Goal: Transaction & Acquisition: Obtain resource

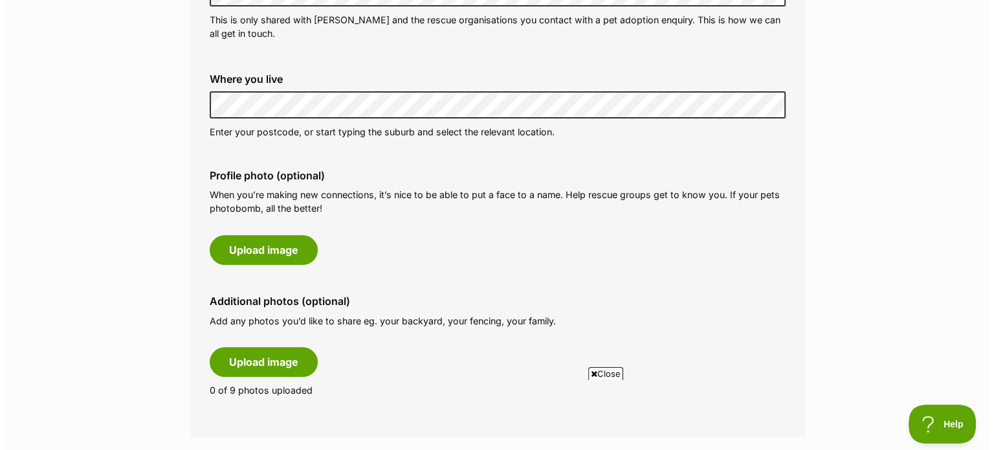
scroll to position [492, 0]
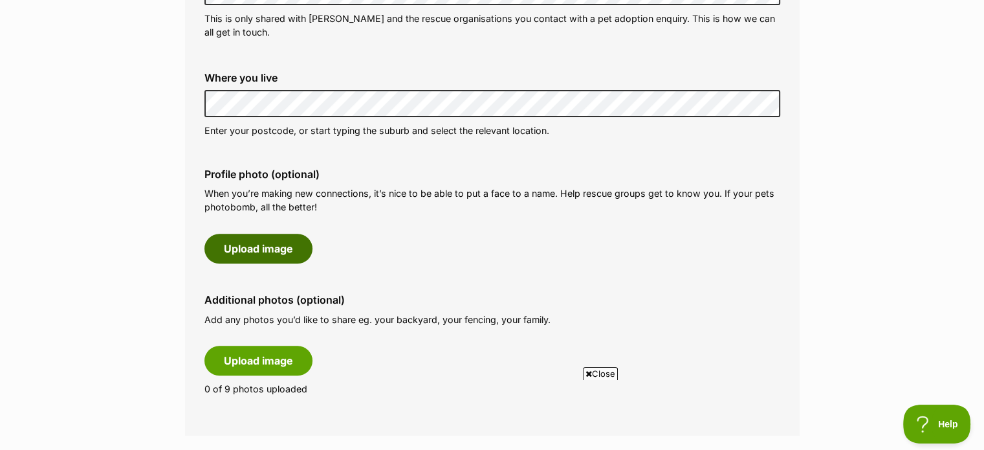
click at [264, 248] on button "Upload image" at bounding box center [258, 249] width 108 height 30
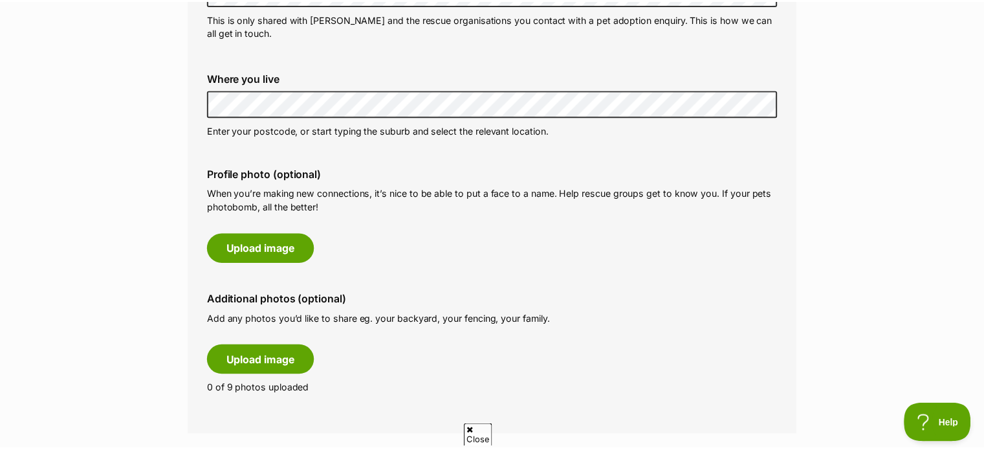
scroll to position [0, 0]
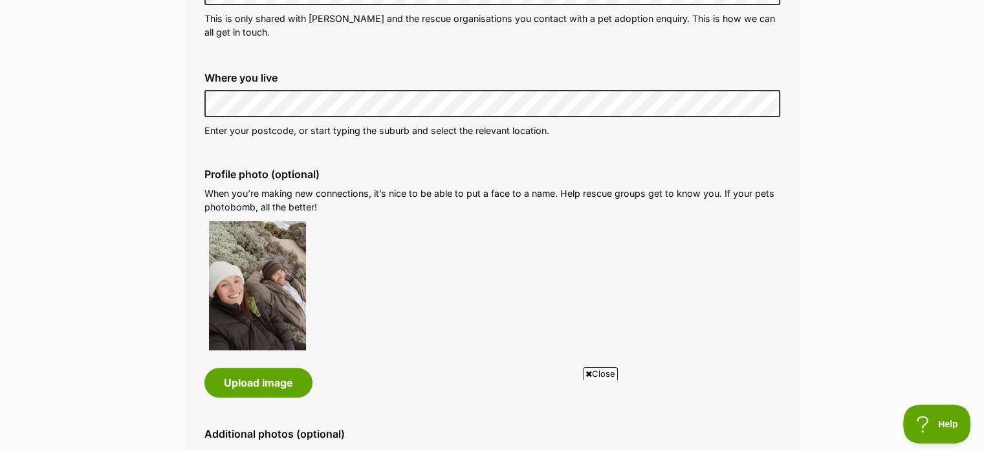
click at [608, 371] on span "Close" at bounding box center [600, 373] width 35 height 13
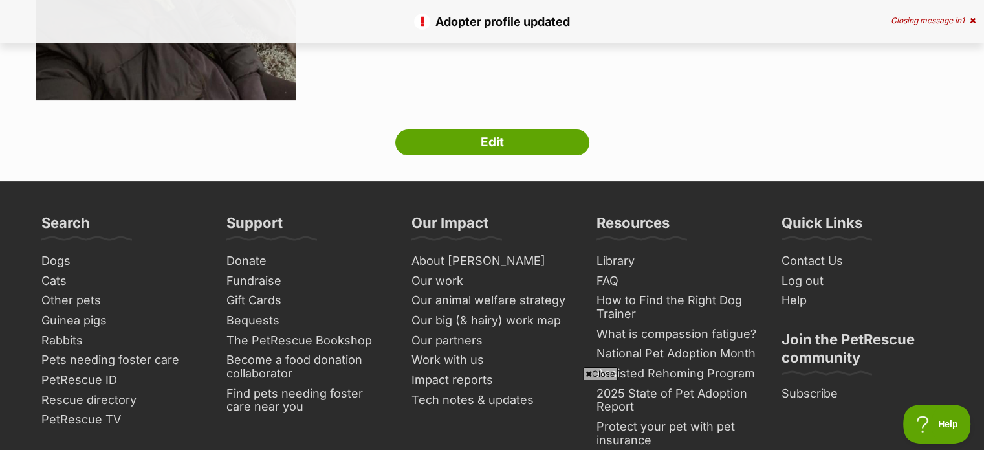
scroll to position [367, 0]
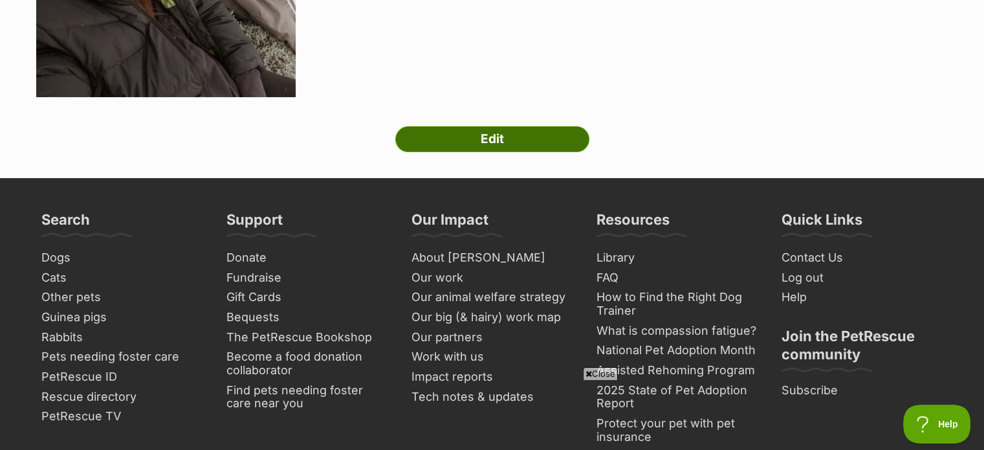
click at [496, 146] on link "Edit" at bounding box center [492, 139] width 194 height 26
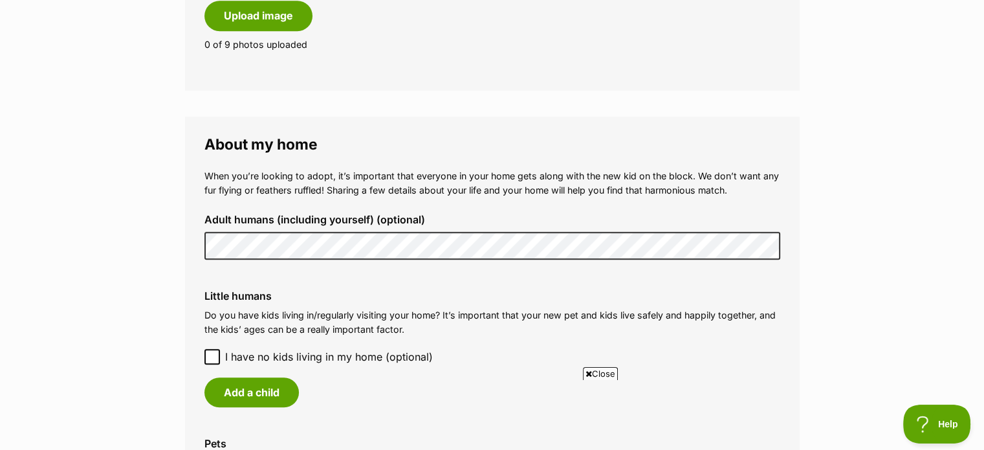
scroll to position [1019, 0]
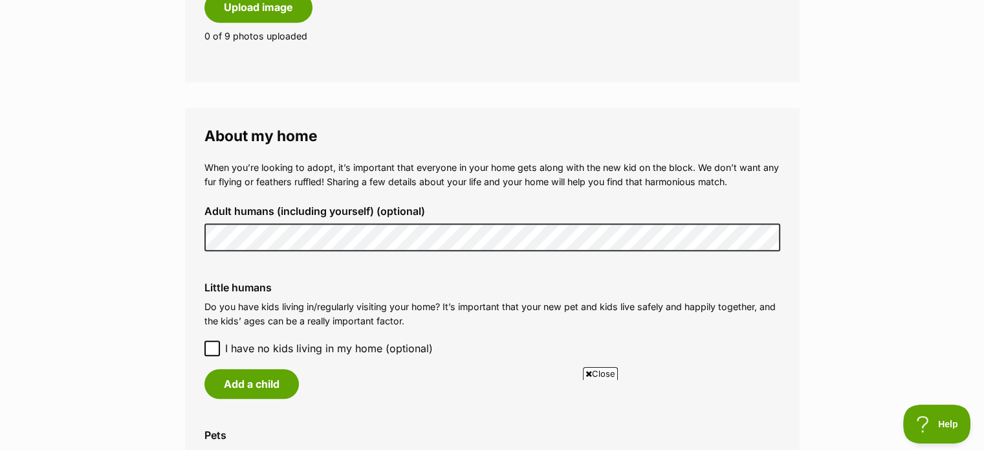
click at [215, 349] on icon at bounding box center [212, 348] width 9 height 9
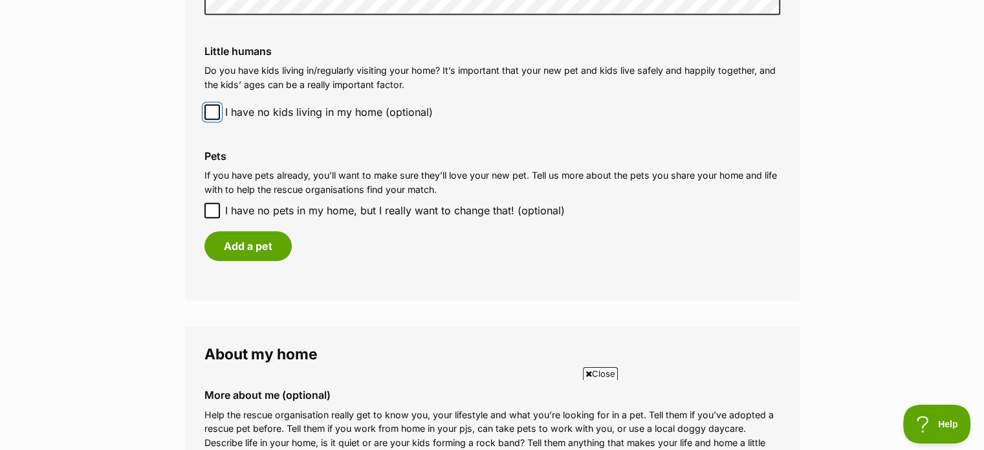
scroll to position [1258, 0]
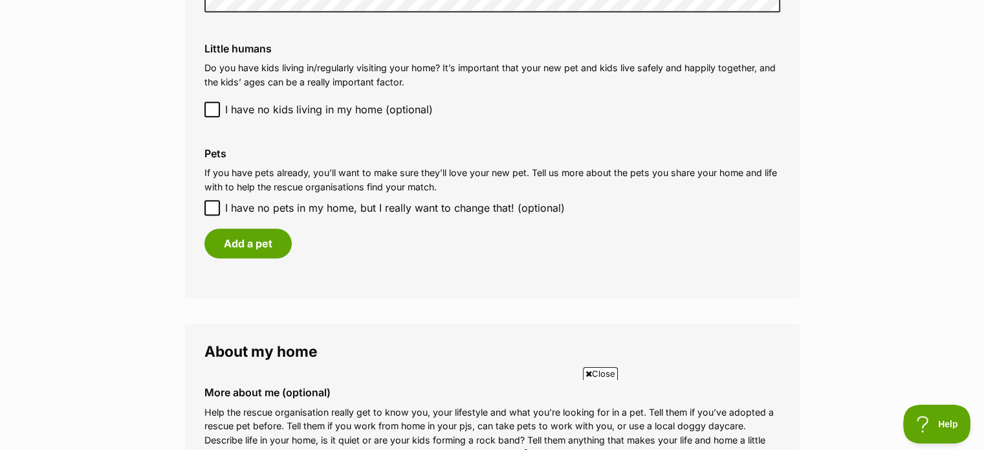
click at [212, 208] on icon at bounding box center [212, 208] width 8 height 6
click at [212, 208] on input "I have no pets in my home, but I really want to change that! (optional)" at bounding box center [212, 208] width 16 height 16
checkbox input "true"
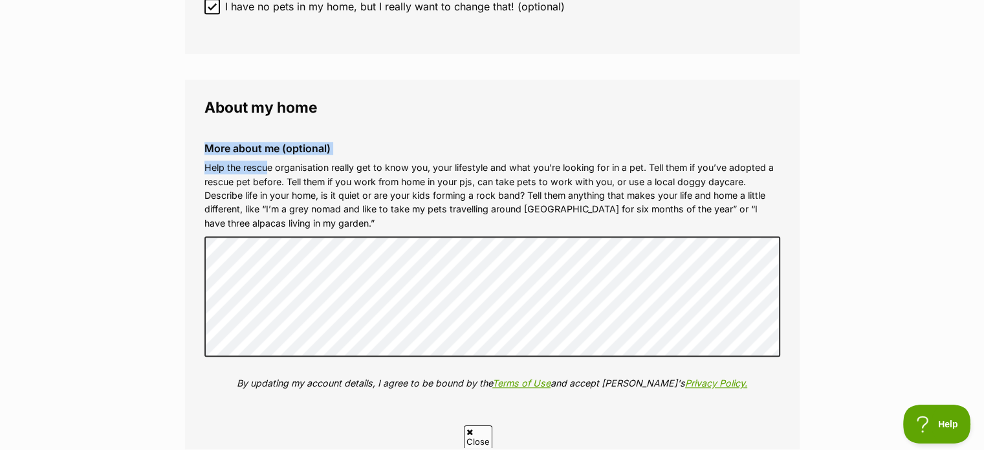
scroll to position [0, 0]
drag, startPoint x: 201, startPoint y: 147, endPoint x: 228, endPoint y: 121, distance: 37.5
click at [228, 121] on fieldset "About my home More about me (optional) Help the rescue organisation really get …" at bounding box center [492, 264] width 615 height 369
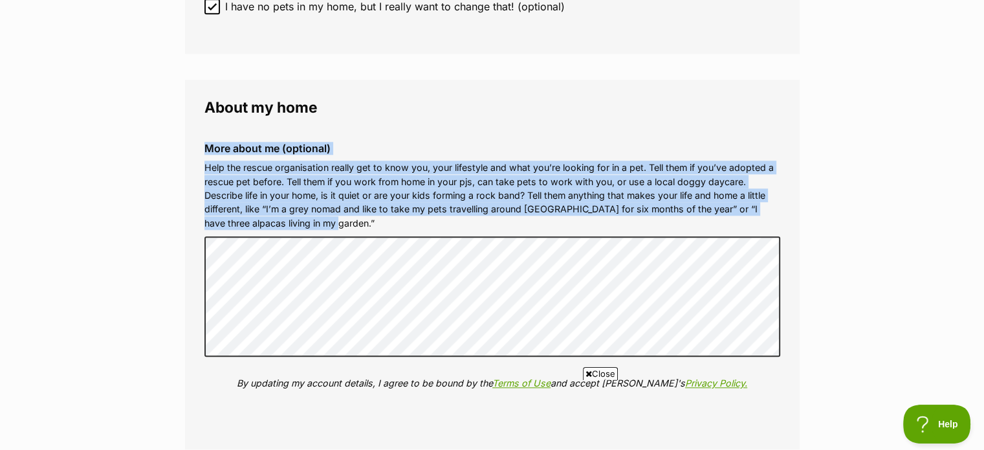
drag, startPoint x: 203, startPoint y: 107, endPoint x: 356, endPoint y: 221, distance: 191.0
click at [356, 221] on fieldset "About my home More about me (optional) Help the rescue organisation really get …" at bounding box center [492, 264] width 615 height 369
copy div "More about me (optional) Help the rescue organisation really get to know you, y…"
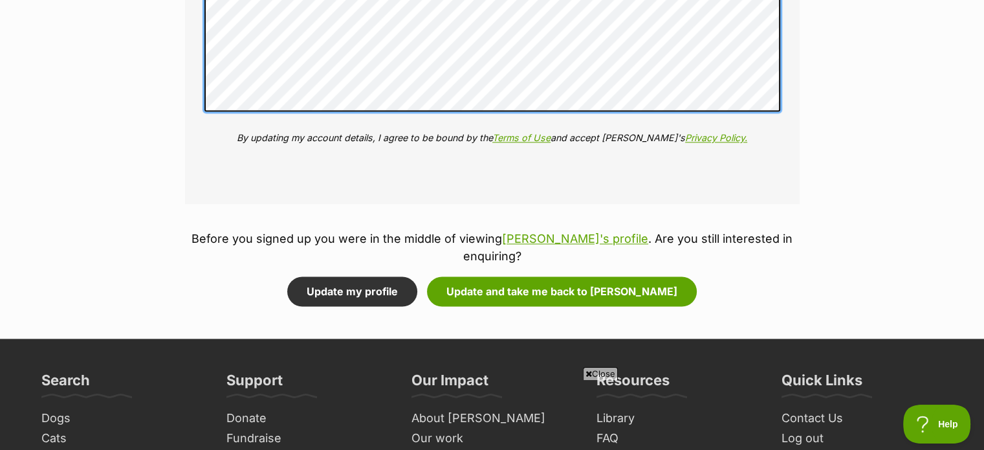
scroll to position [1830, 0]
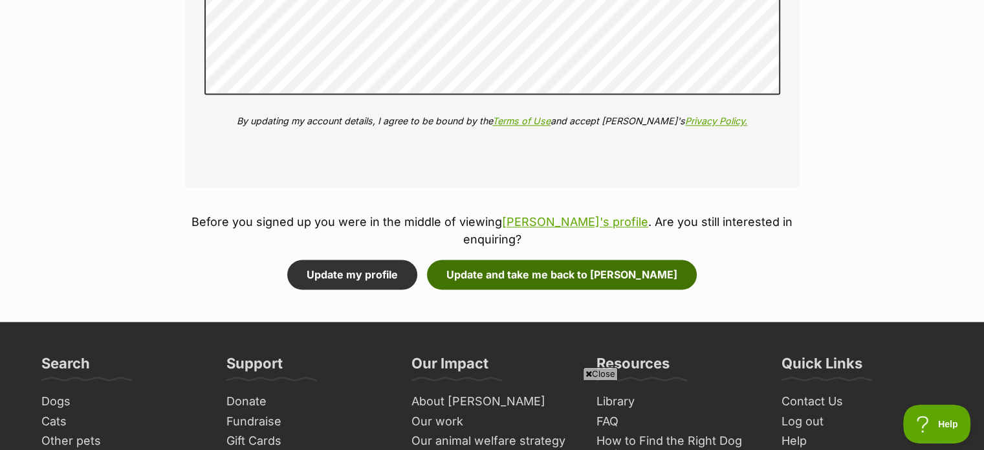
click at [497, 259] on button "Update and take me back to Lucy" at bounding box center [562, 274] width 270 height 30
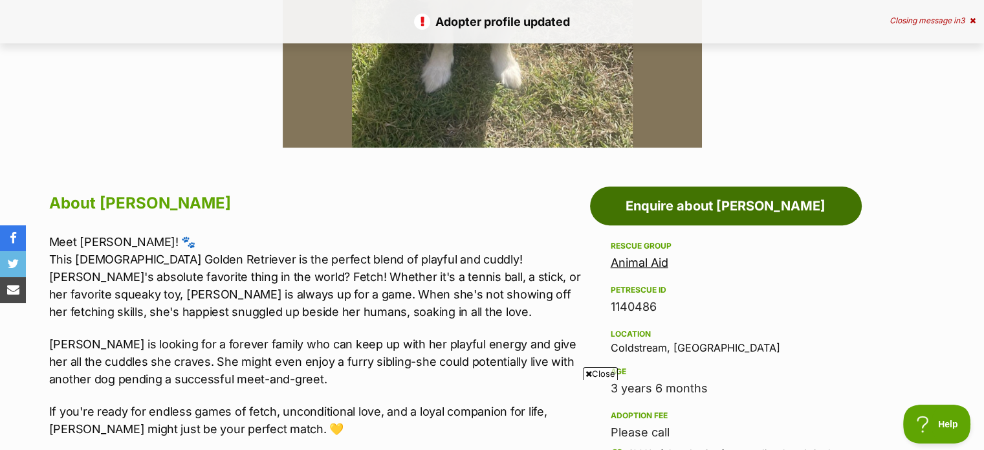
click at [732, 217] on link "Enquire about [PERSON_NAME]" at bounding box center [726, 205] width 272 height 39
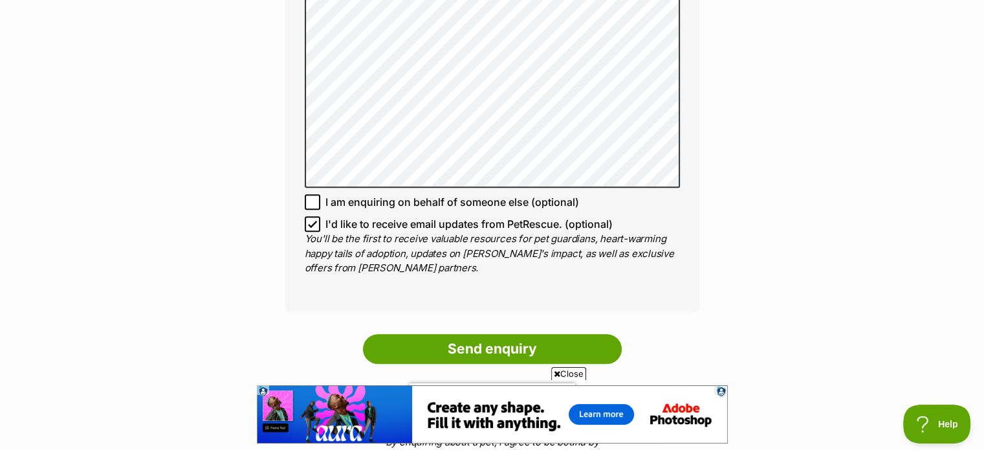
scroll to position [965, 0]
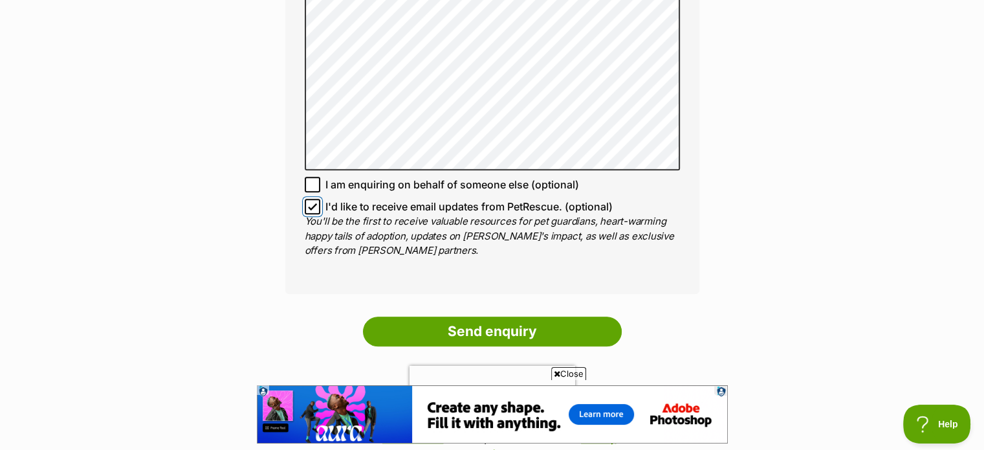
click at [313, 199] on input "I'd like to receive email updates from PetRescue. (optional)" at bounding box center [313, 207] width 16 height 16
checkbox input "false"
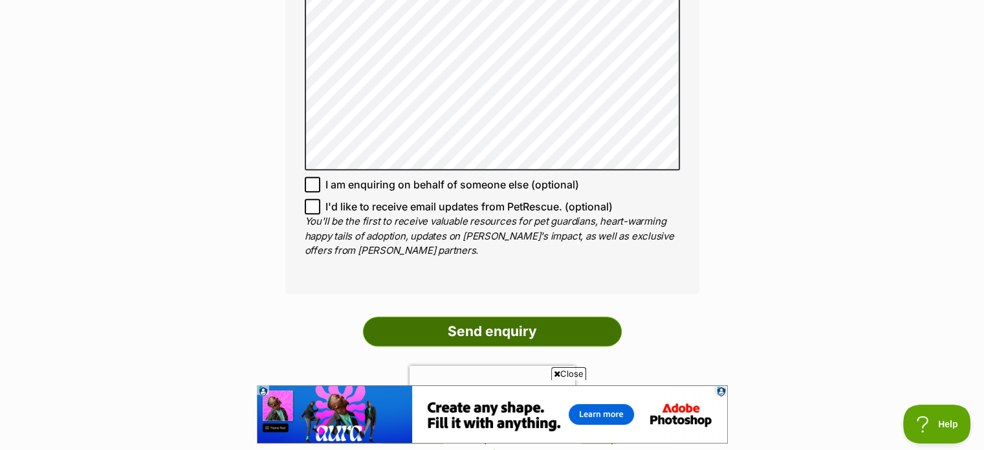
click at [468, 322] on input "Send enquiry" at bounding box center [492, 331] width 259 height 30
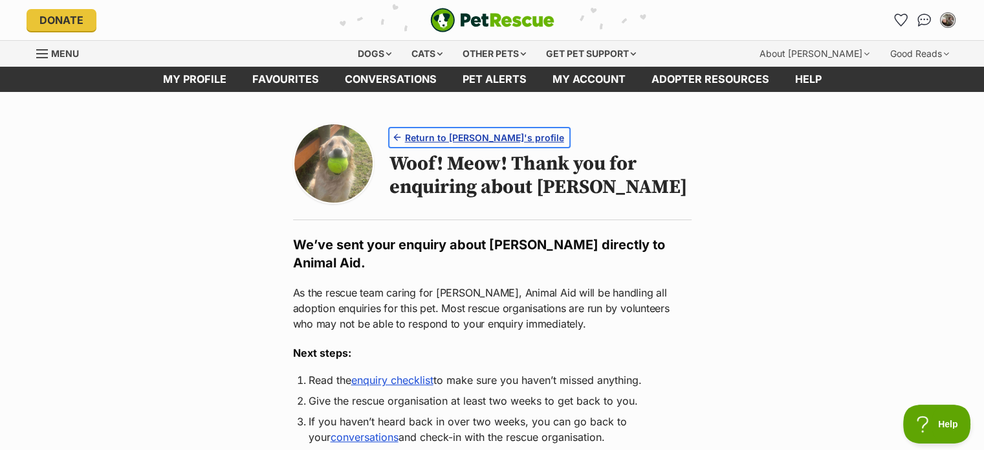
click at [477, 135] on span "Return to Lucy's profile" at bounding box center [484, 138] width 159 height 14
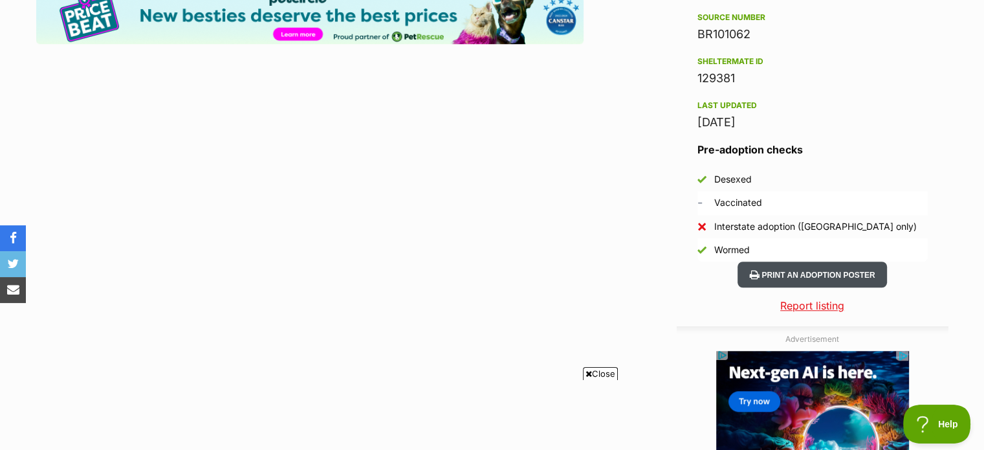
click at [815, 274] on button "Print an adoption poster" at bounding box center [812, 274] width 149 height 27
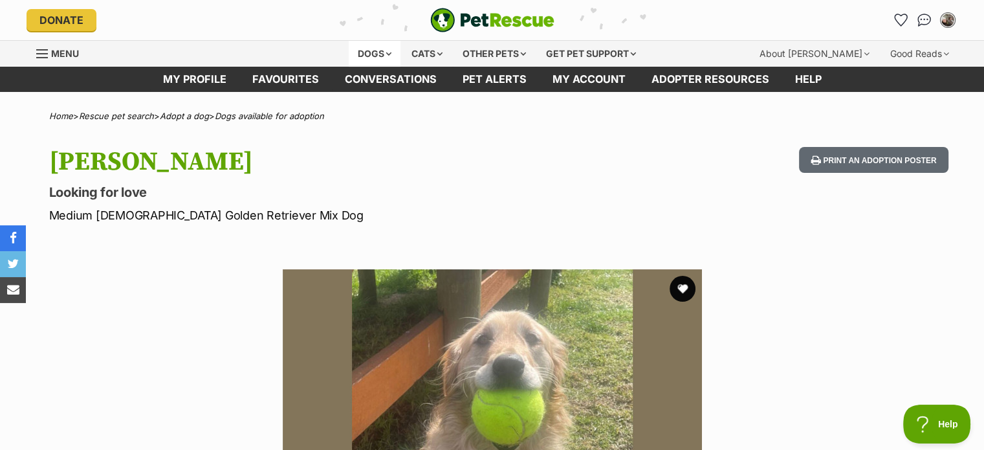
click at [383, 49] on div "Dogs" at bounding box center [375, 54] width 52 height 26
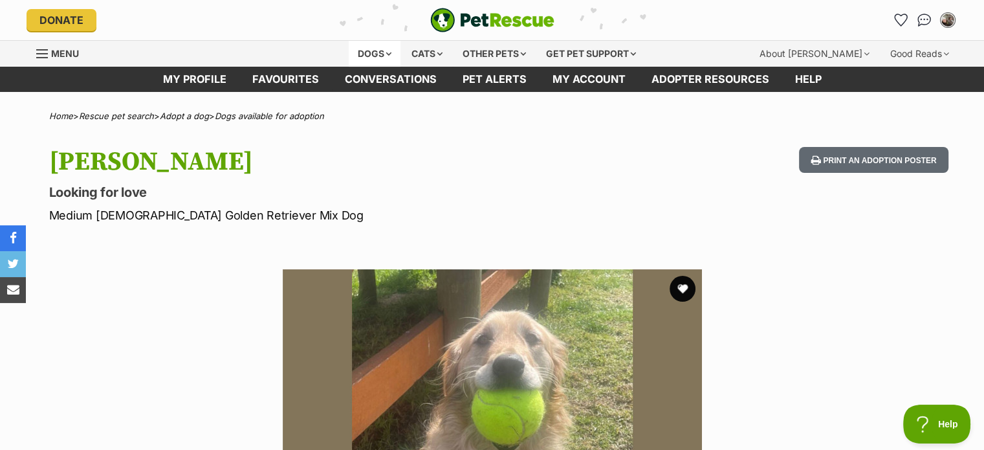
click at [370, 52] on div "Dogs" at bounding box center [375, 54] width 52 height 26
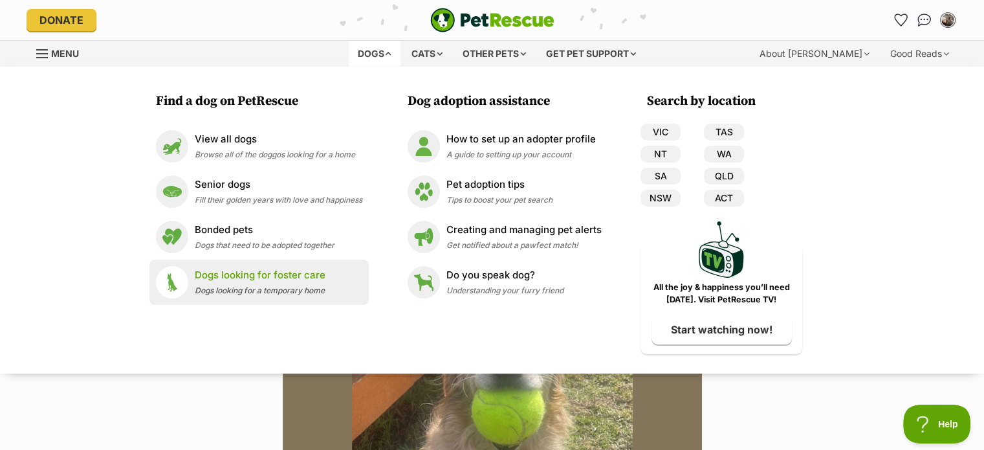
click at [287, 275] on p "Dogs looking for foster care" at bounding box center [260, 275] width 131 height 15
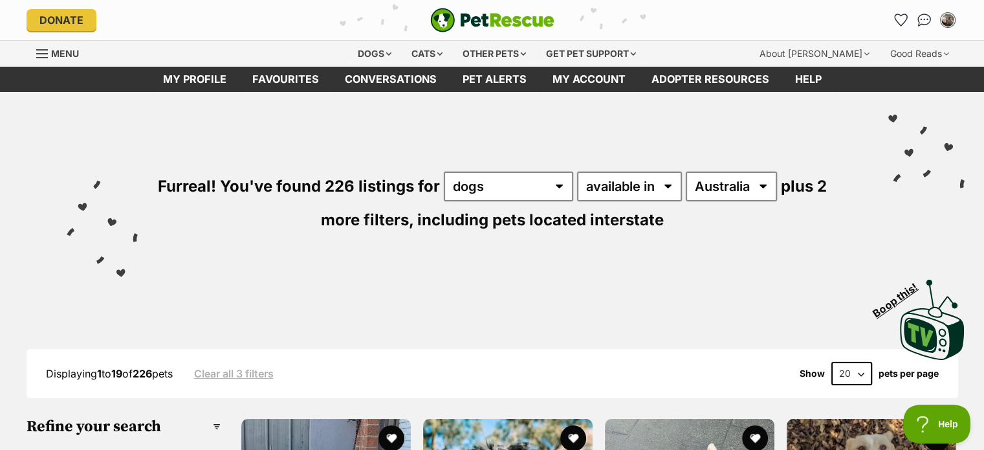
click at [490, 12] on img "PetRescue" at bounding box center [492, 20] width 124 height 25
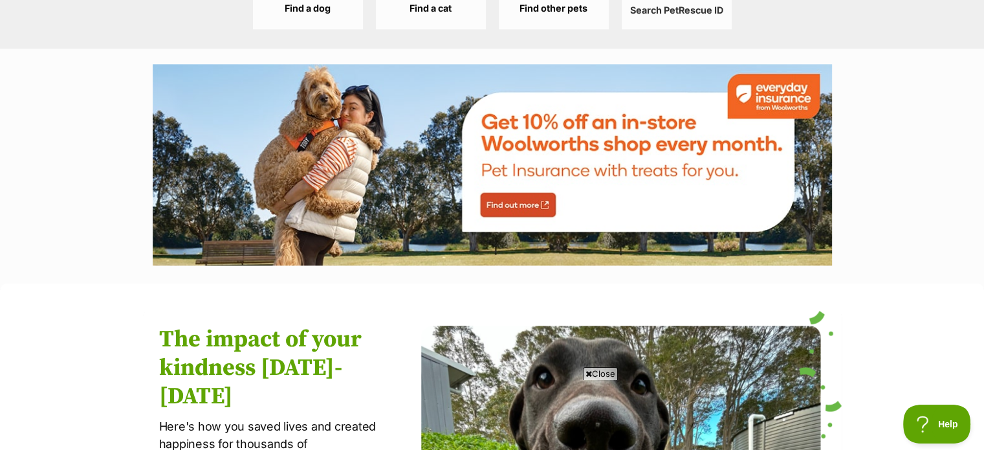
scroll to position [1219, 0]
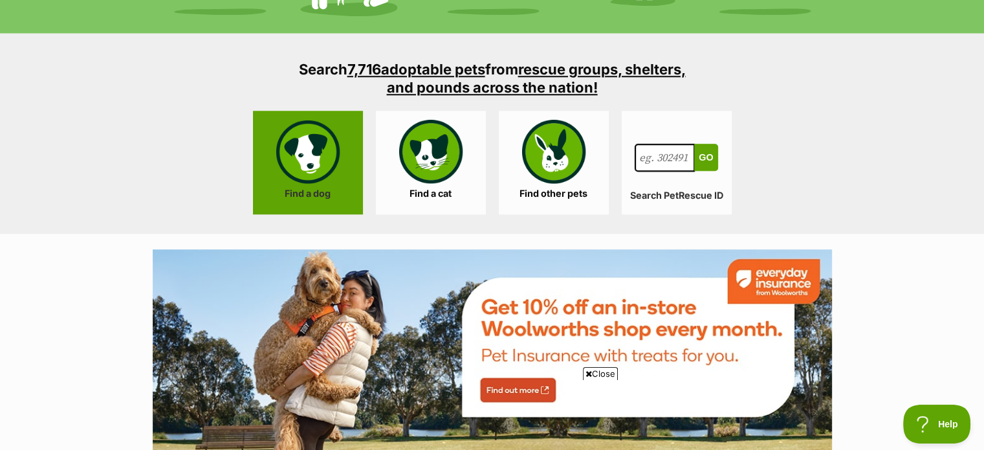
click at [316, 158] on link "Find a dog" at bounding box center [308, 163] width 110 height 104
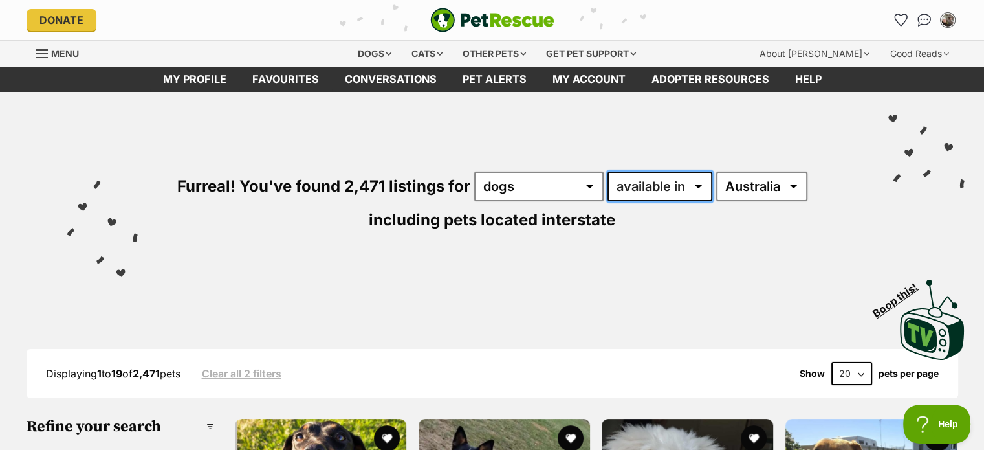
click at [670, 181] on select "available in located in" at bounding box center [659, 186] width 105 height 30
click at [607, 171] on select "available in located in" at bounding box center [659, 186] width 105 height 30
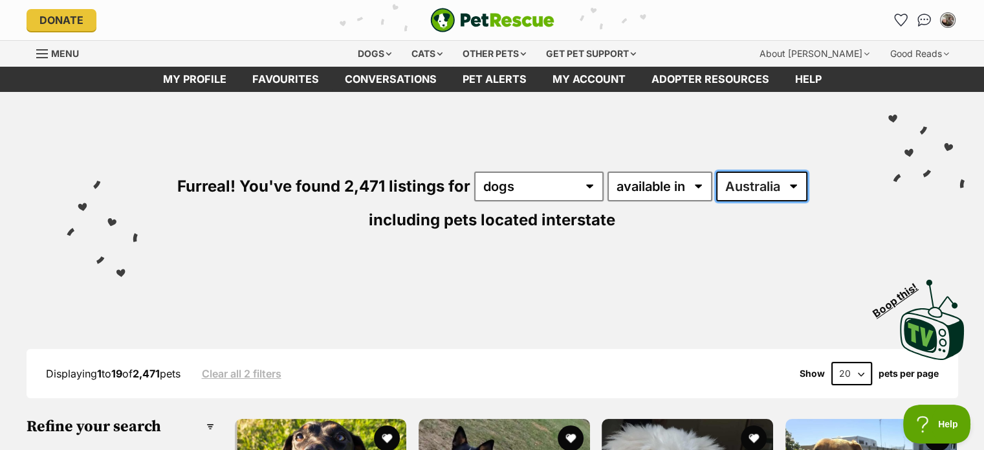
click at [782, 182] on select "Australia ACT NSW NT QLD SA TAS VIC WA" at bounding box center [761, 186] width 91 height 30
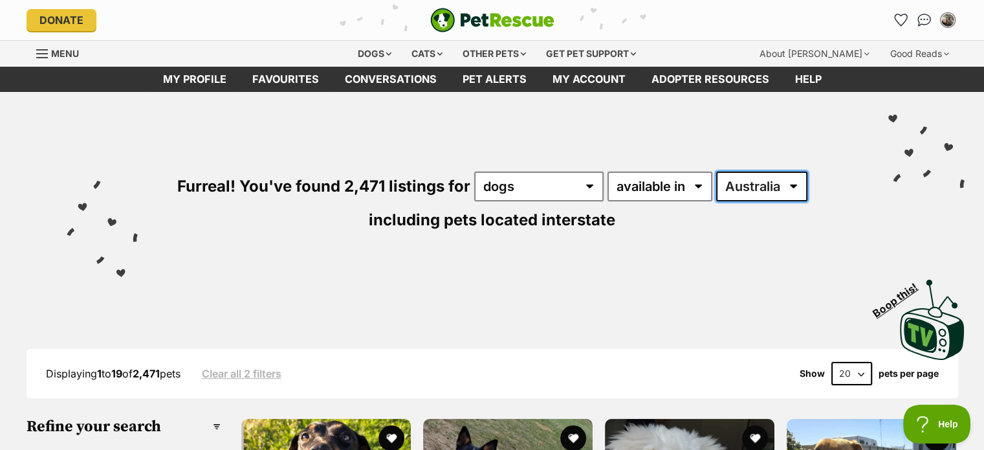
select select "VIC"
click at [716, 171] on select "Australia ACT NSW NT QLD SA TAS VIC WA" at bounding box center [761, 186] width 91 height 30
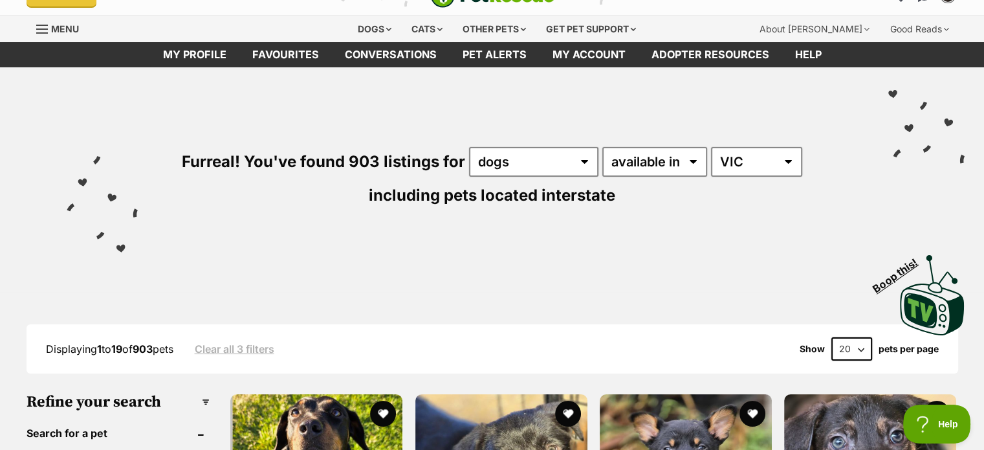
scroll to position [25, 0]
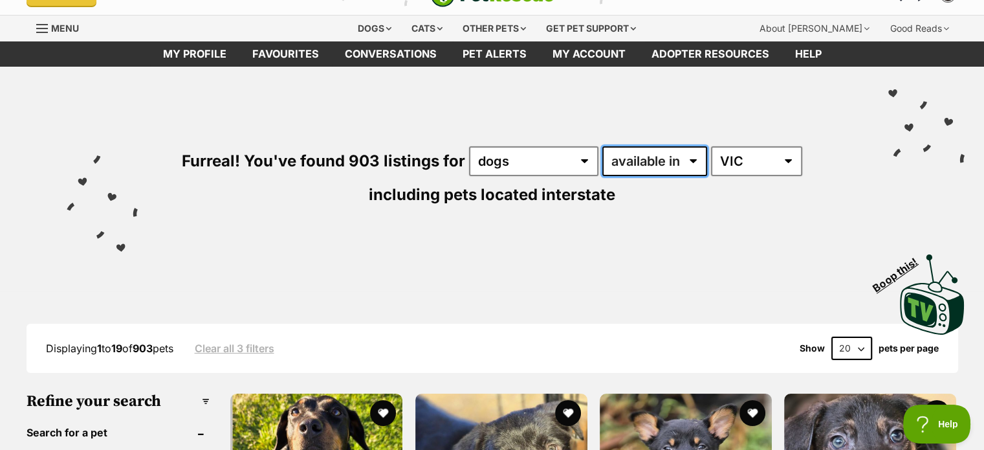
click at [602, 159] on select "available in located in" at bounding box center [654, 161] width 105 height 30
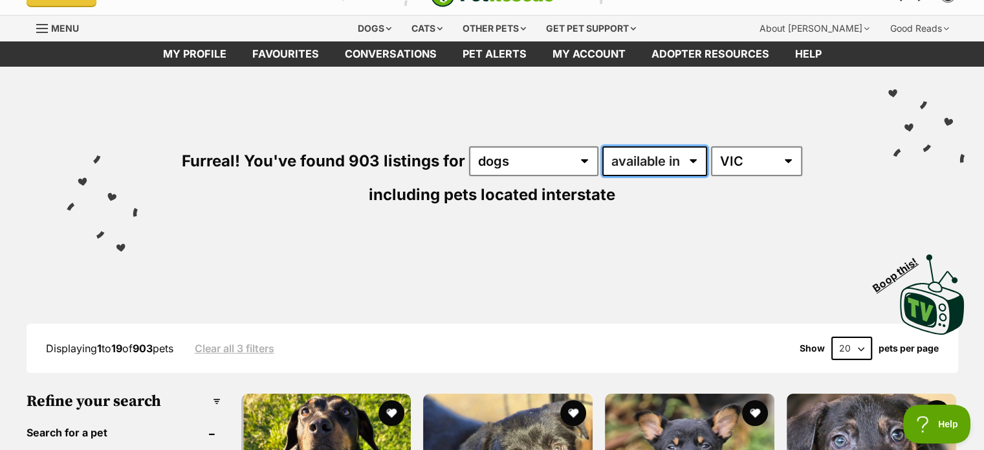
scroll to position [0, 0]
select select "disabled"
click at [602, 146] on select "available in located in" at bounding box center [654, 161] width 105 height 30
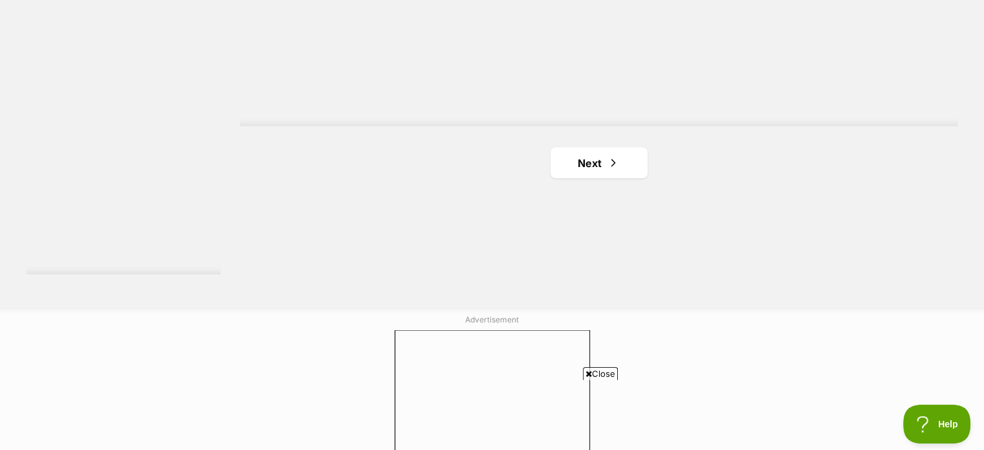
scroll to position [2399, 0]
click at [581, 162] on link "Next" at bounding box center [599, 159] width 97 height 31
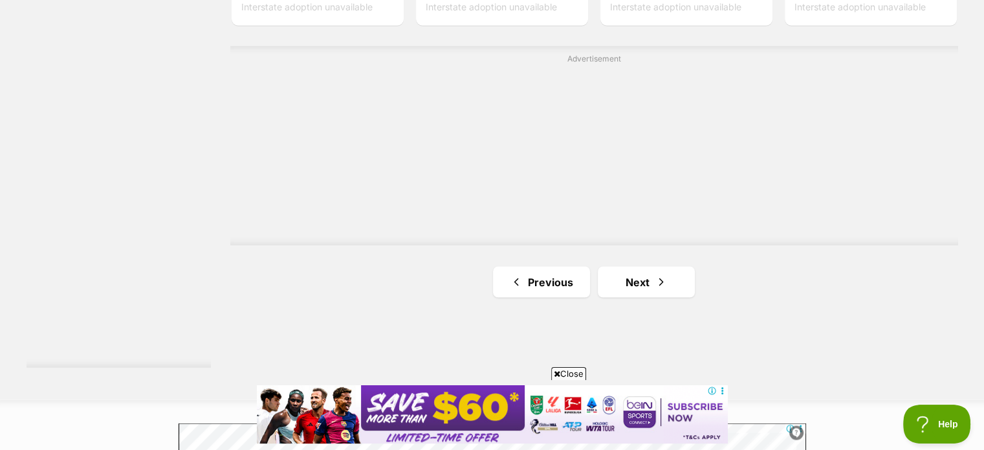
scroll to position [2316, 0]
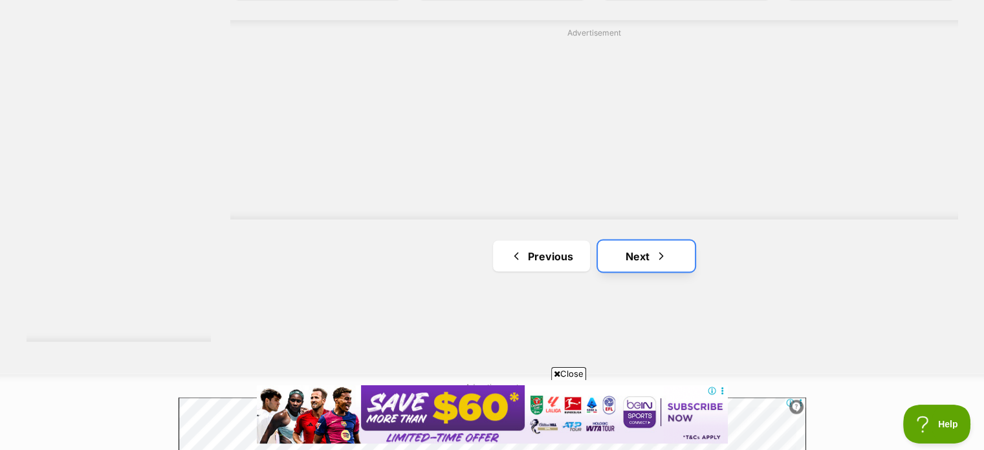
click at [624, 256] on link "Next" at bounding box center [646, 255] width 97 height 31
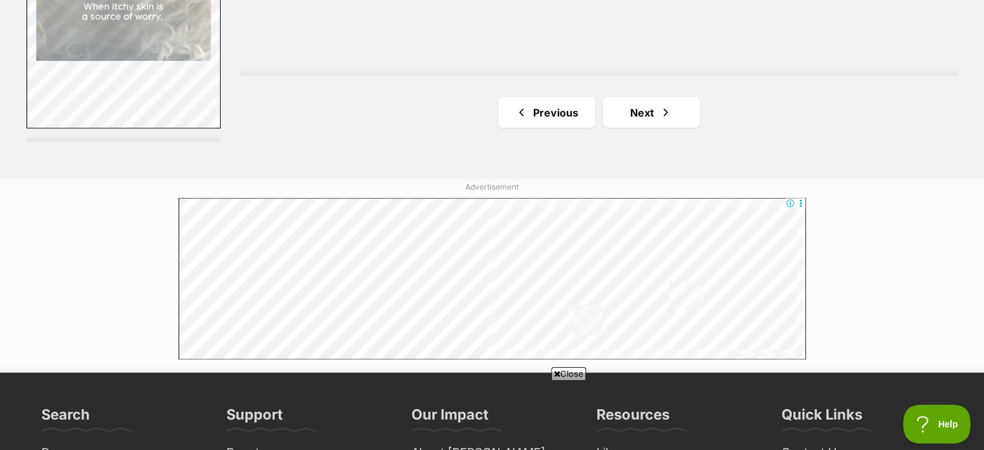
scroll to position [2531, 0]
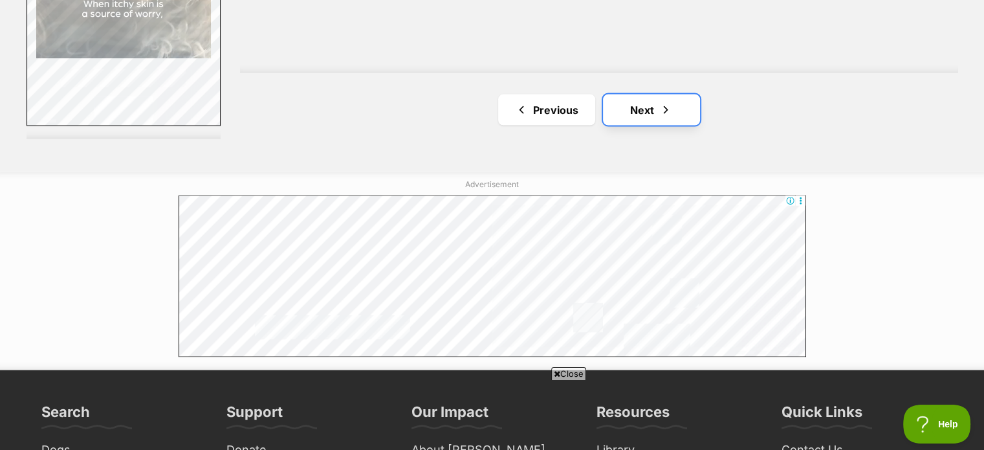
click at [651, 114] on link "Next" at bounding box center [651, 109] width 97 height 31
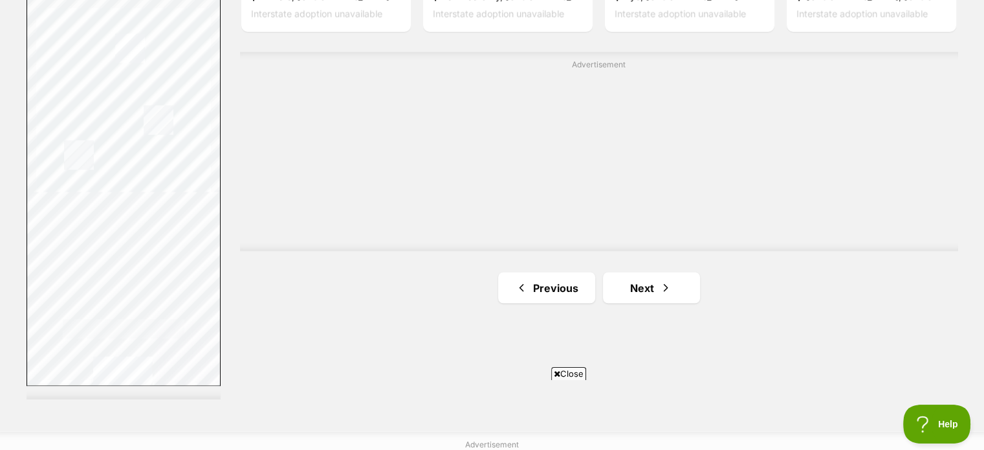
scroll to position [2272, 0]
click at [657, 290] on link "Next" at bounding box center [651, 286] width 97 height 31
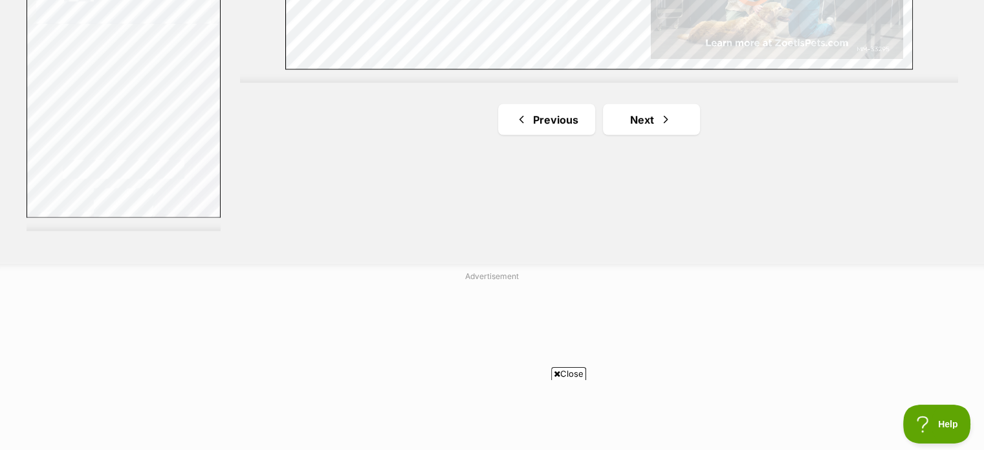
scroll to position [2464, 0]
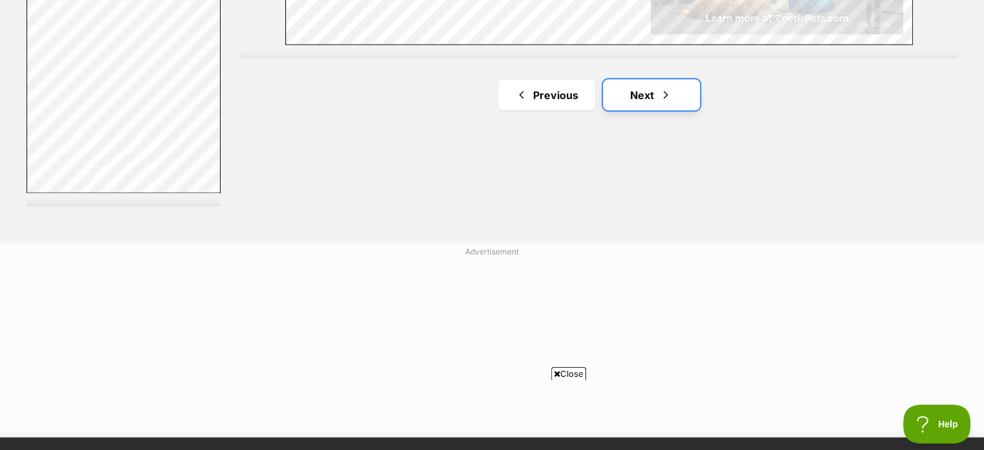
click at [668, 90] on span "Next page" at bounding box center [665, 95] width 13 height 16
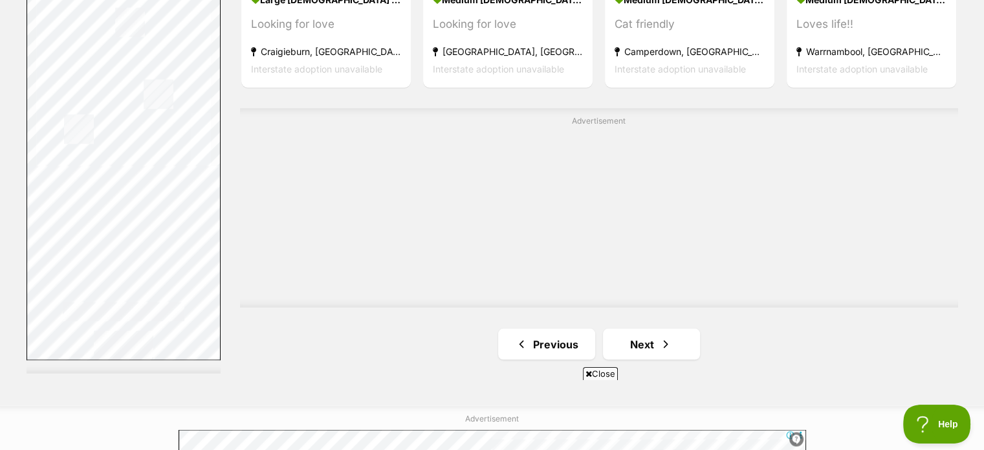
scroll to position [2339, 0]
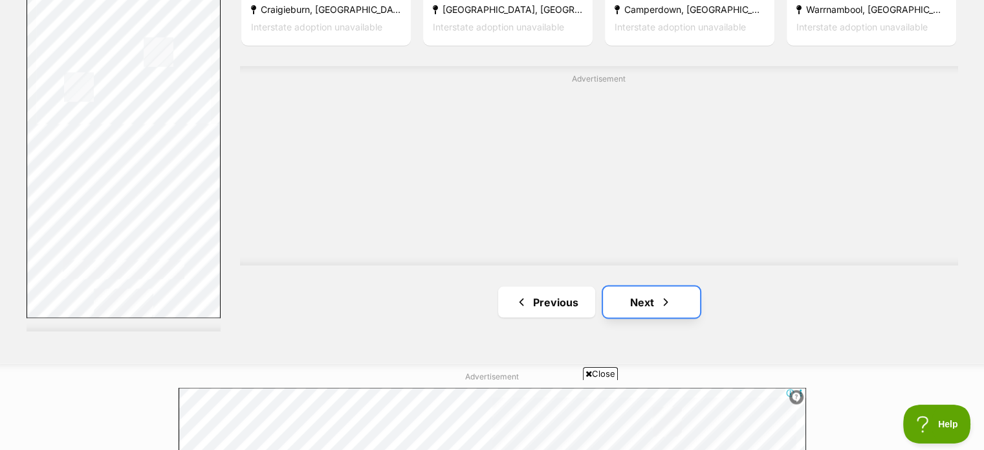
click at [639, 297] on link "Next" at bounding box center [651, 301] width 97 height 31
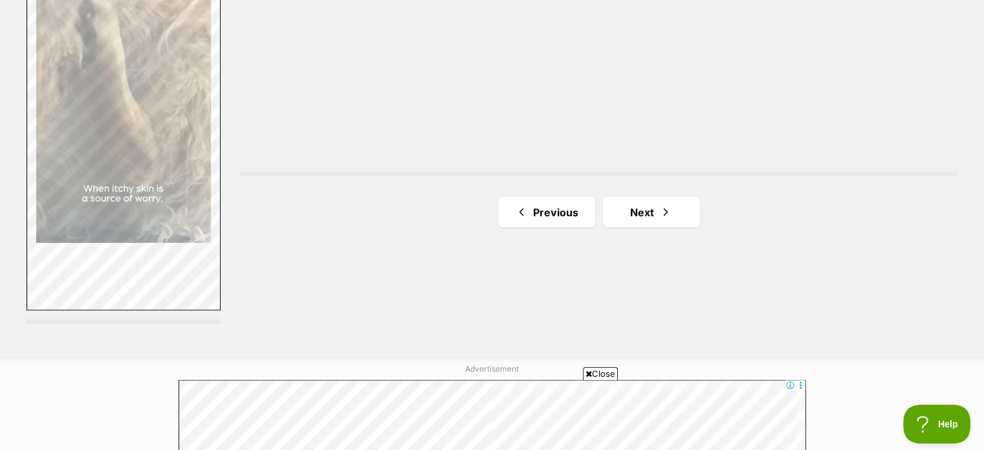
scroll to position [2354, 0]
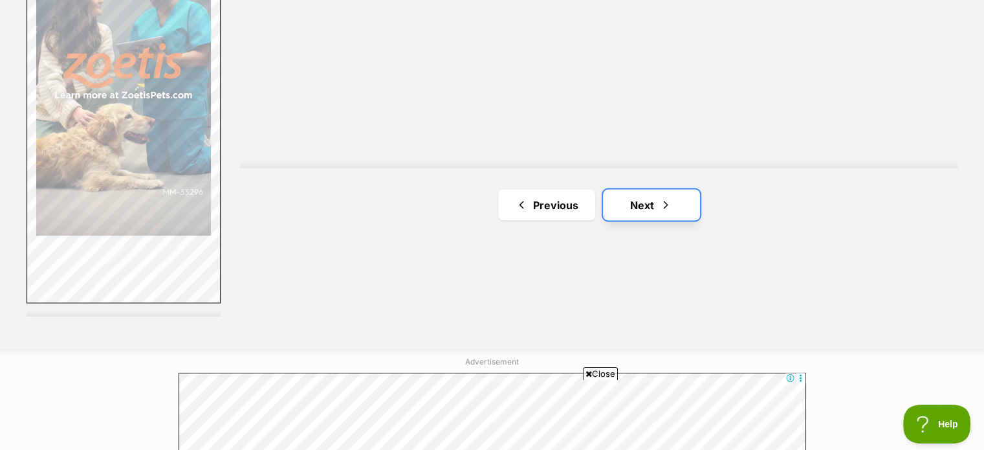
click at [646, 202] on link "Next" at bounding box center [651, 204] width 97 height 31
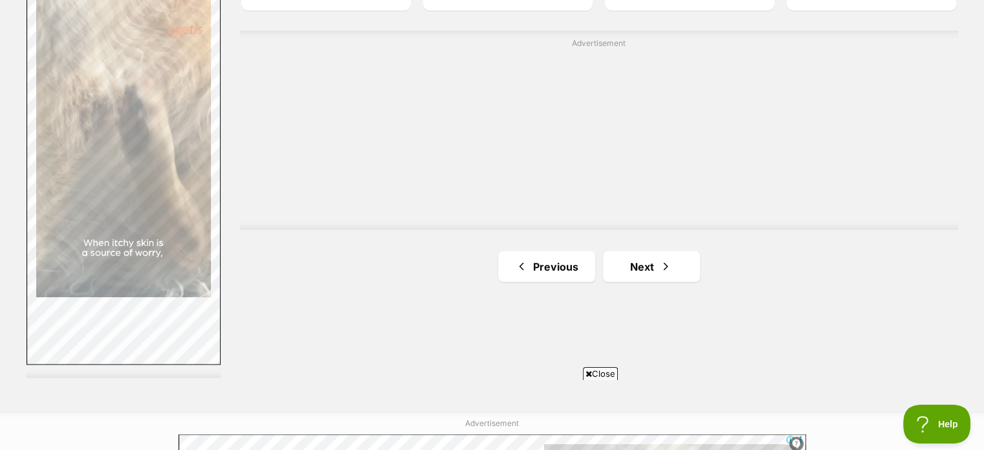
scroll to position [2323, 0]
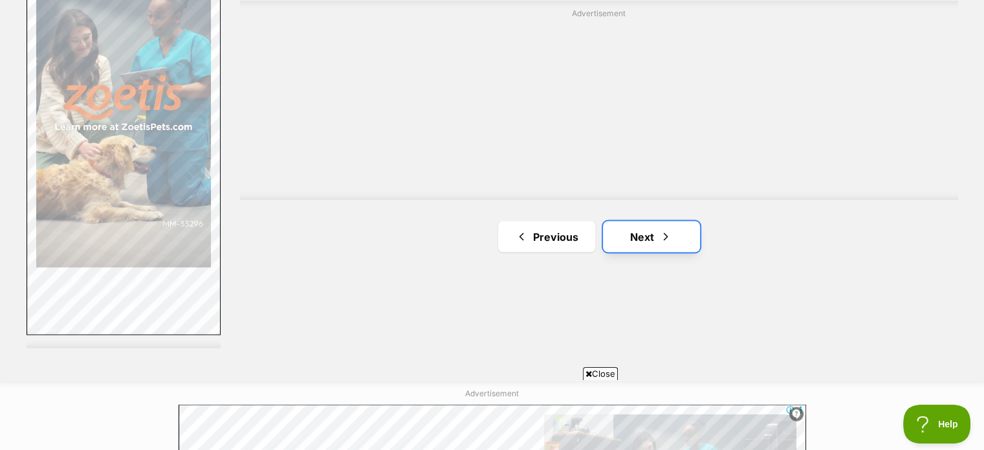
click at [642, 241] on link "Next" at bounding box center [651, 236] width 97 height 31
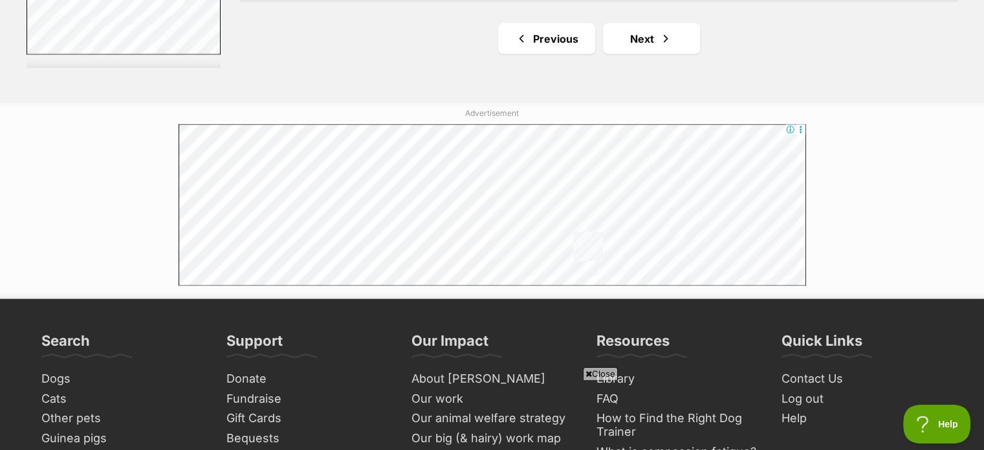
scroll to position [2603, 0]
click at [626, 36] on link "Next" at bounding box center [651, 38] width 97 height 31
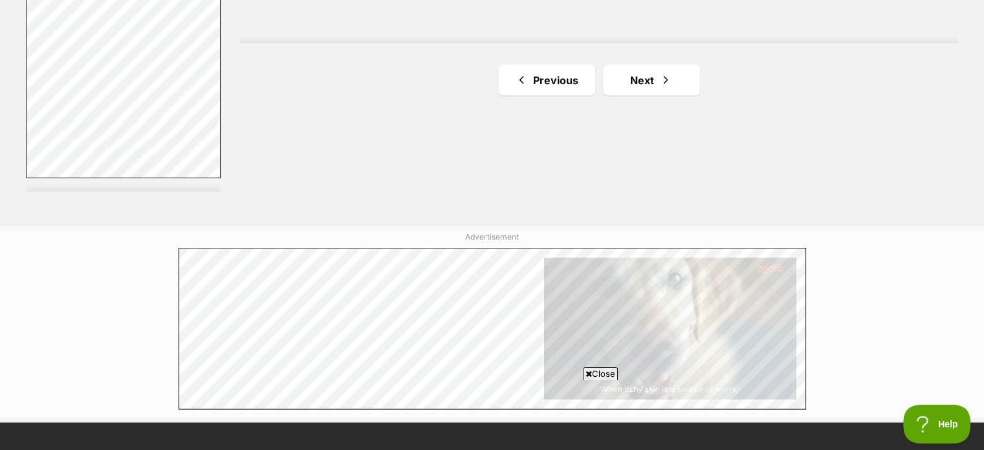
scroll to position [2479, 0]
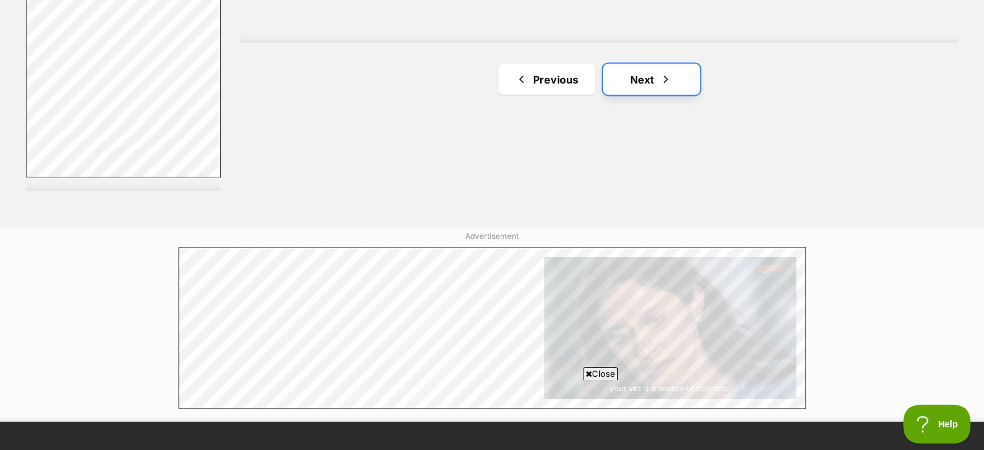
click at [657, 80] on link "Next" at bounding box center [651, 79] width 97 height 31
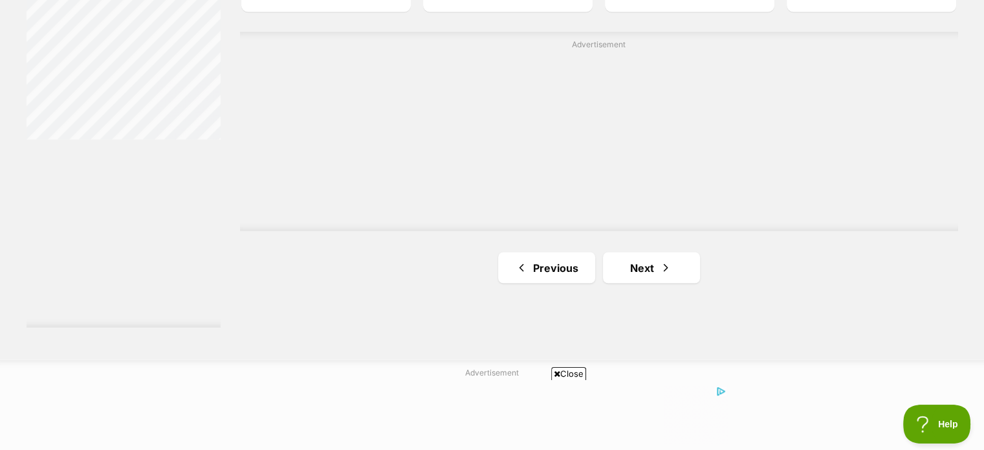
scroll to position [2304, 0]
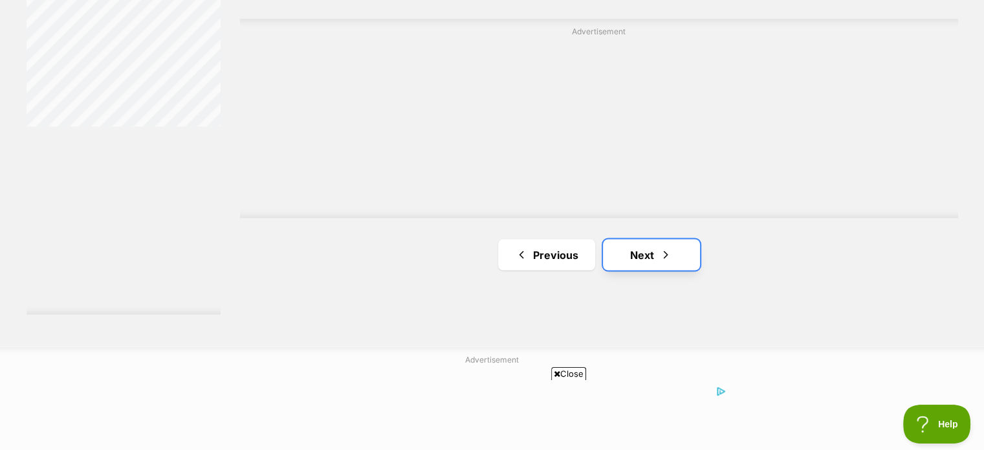
click at [648, 256] on link "Next" at bounding box center [651, 254] width 97 height 31
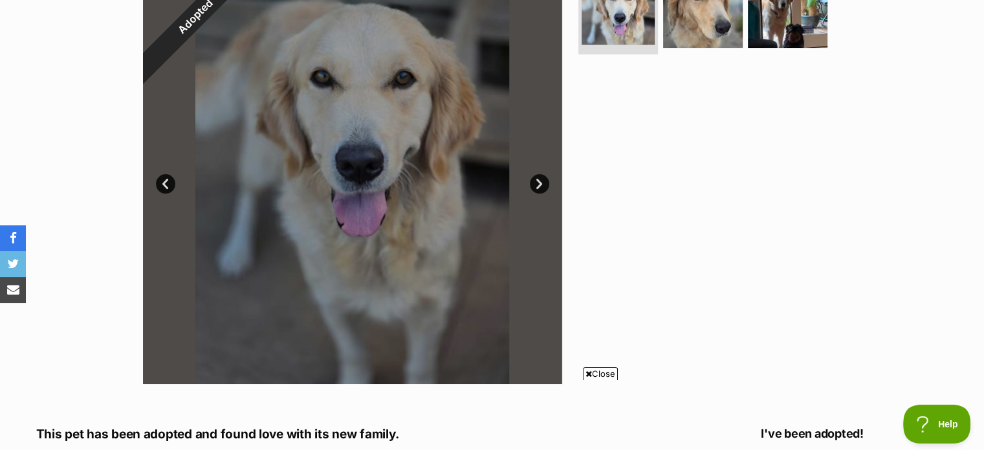
scroll to position [300, 0]
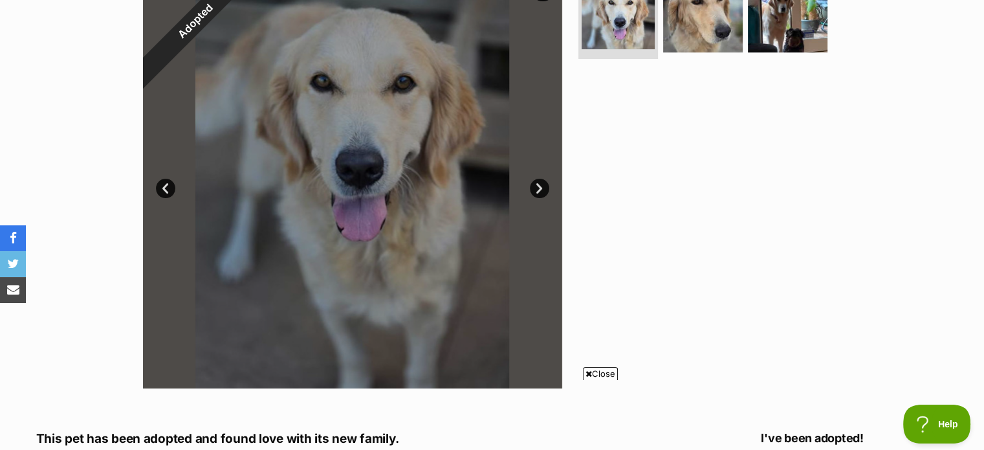
click at [538, 186] on link "Next" at bounding box center [539, 188] width 19 height 19
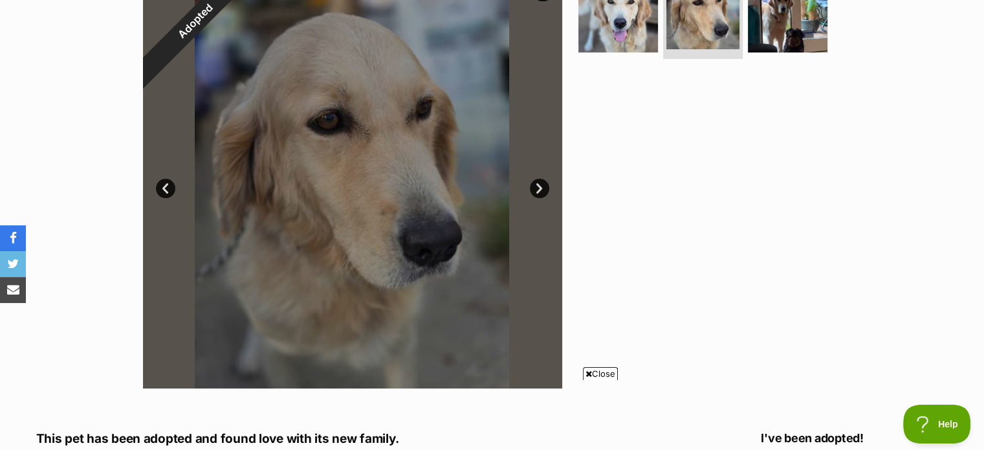
click at [538, 186] on link "Next" at bounding box center [539, 188] width 19 height 19
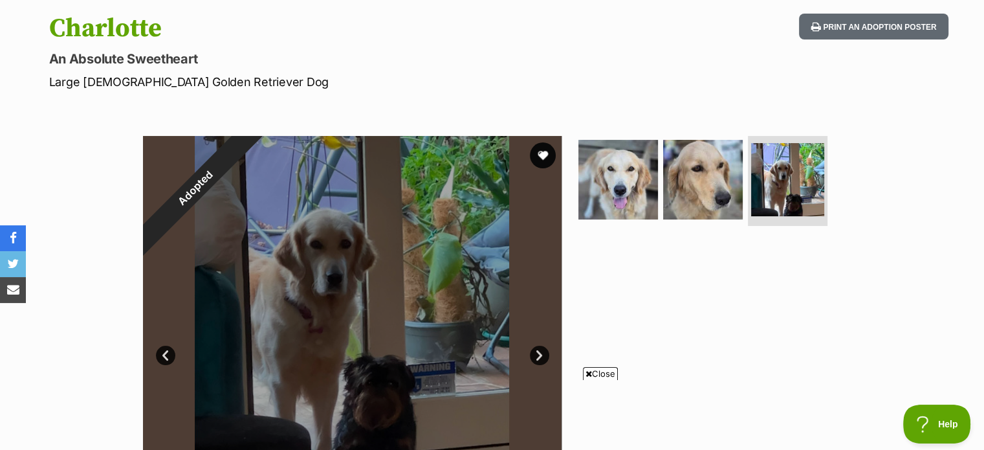
scroll to position [132, 0]
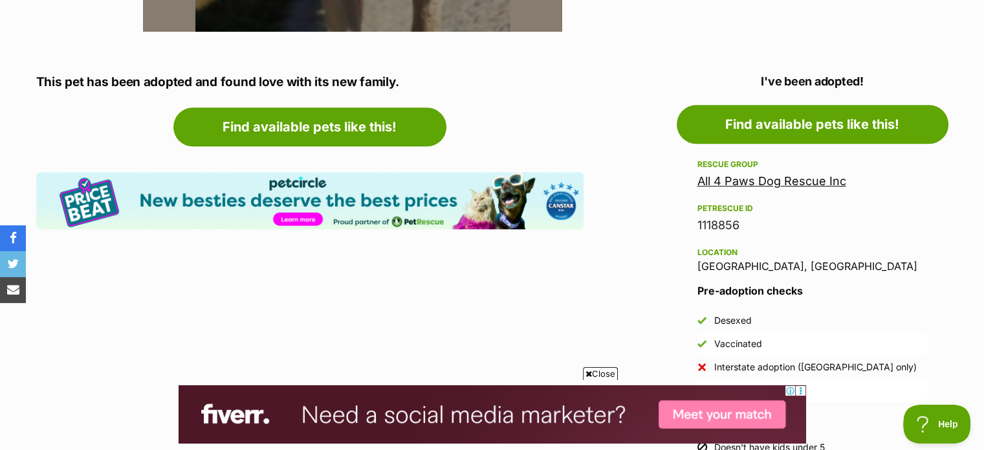
scroll to position [657, 0]
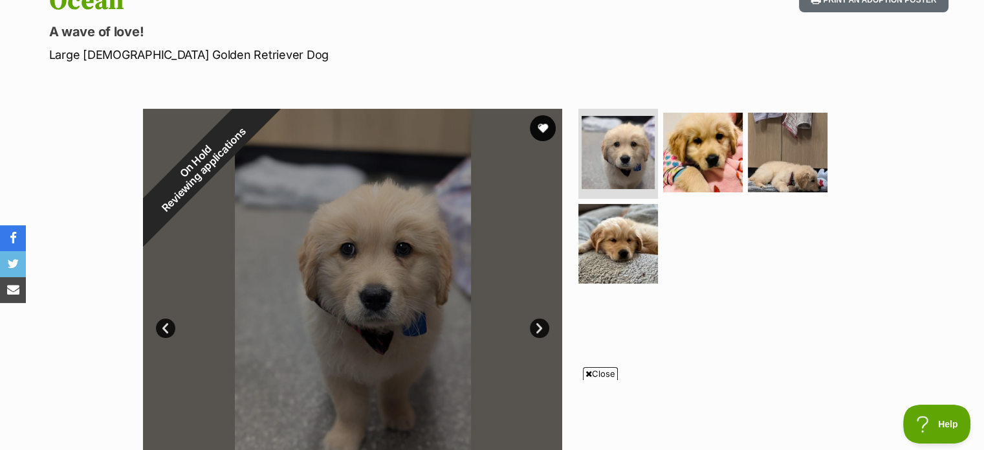
scroll to position [162, 0]
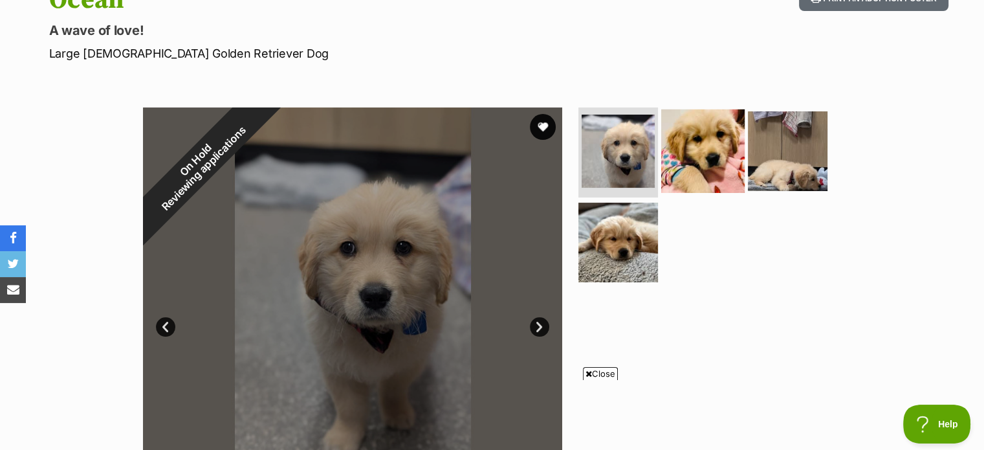
click at [717, 149] on img at bounding box center [702, 150] width 83 height 83
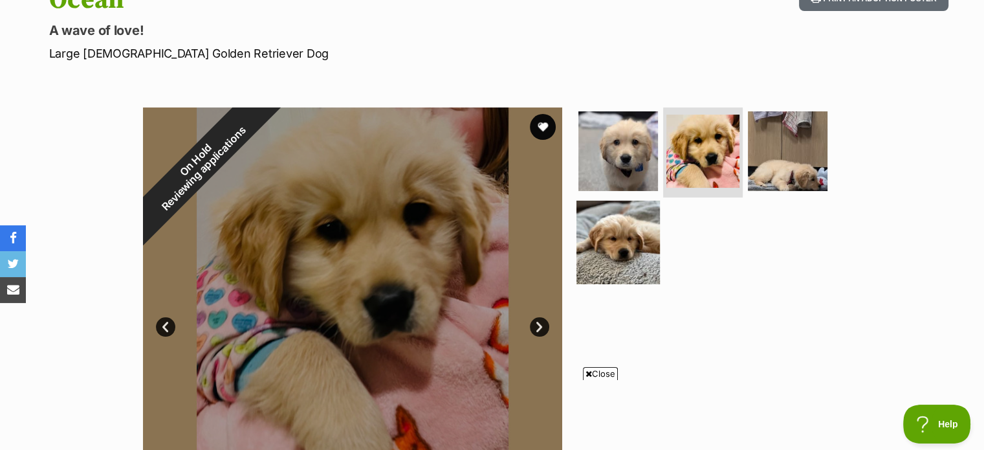
click at [635, 222] on img at bounding box center [617, 242] width 83 height 83
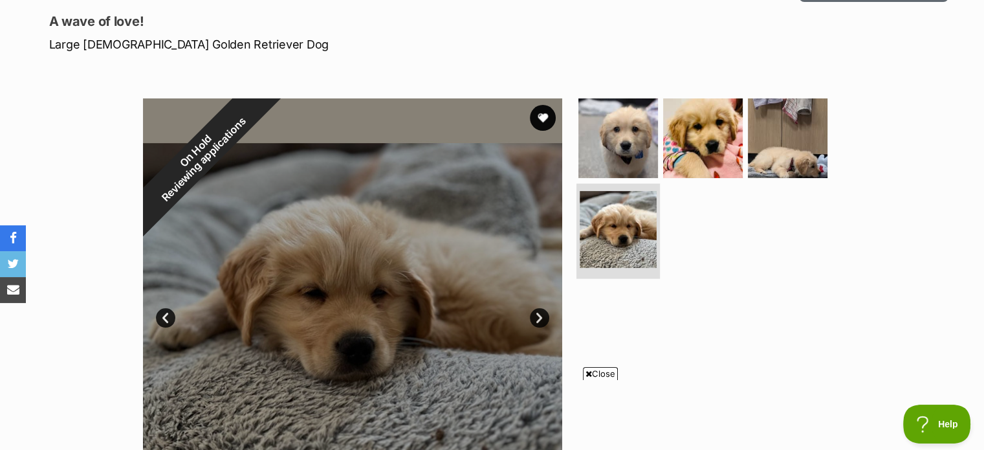
scroll to position [167, 0]
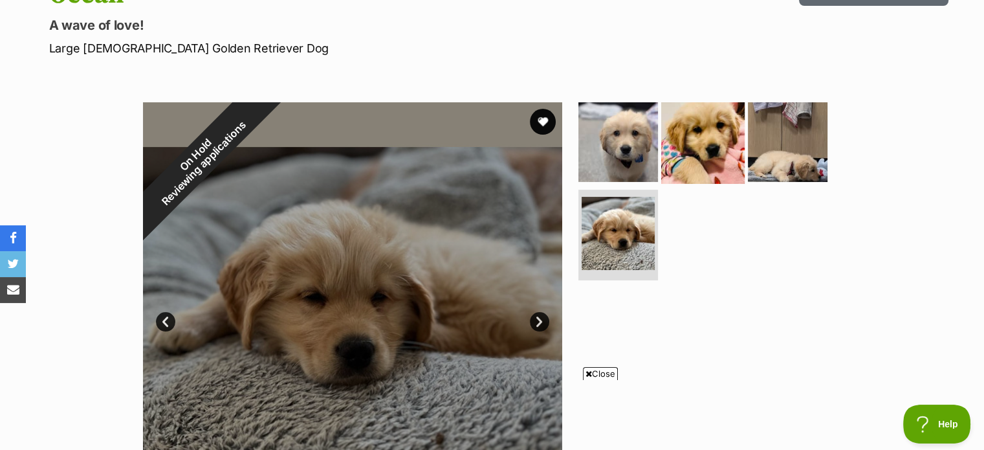
click at [683, 150] on img at bounding box center [702, 141] width 83 height 83
